Goal: Task Accomplishment & Management: Use online tool/utility

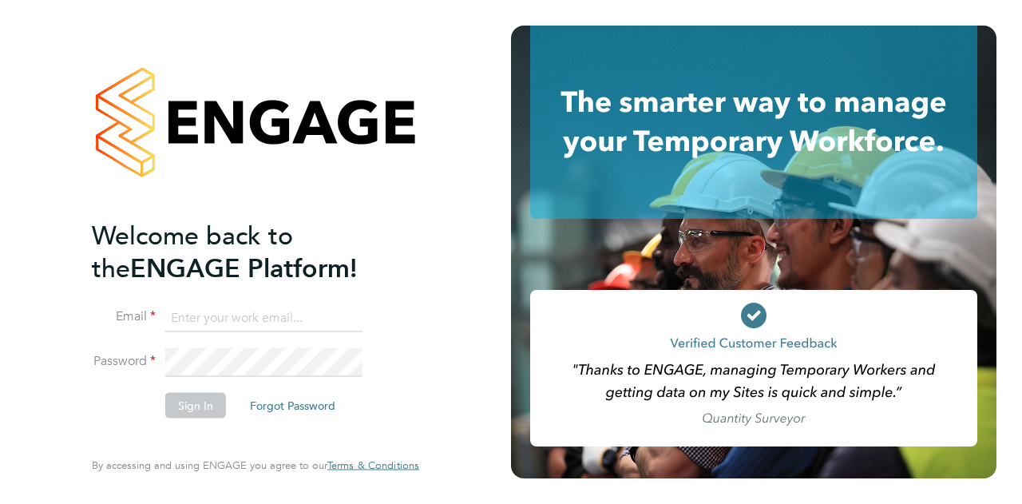
click at [224, 307] on input at bounding box center [263, 317] width 197 height 29
type input "sikander02@live.com"
